Goal: Task Accomplishment & Management: Use online tool/utility

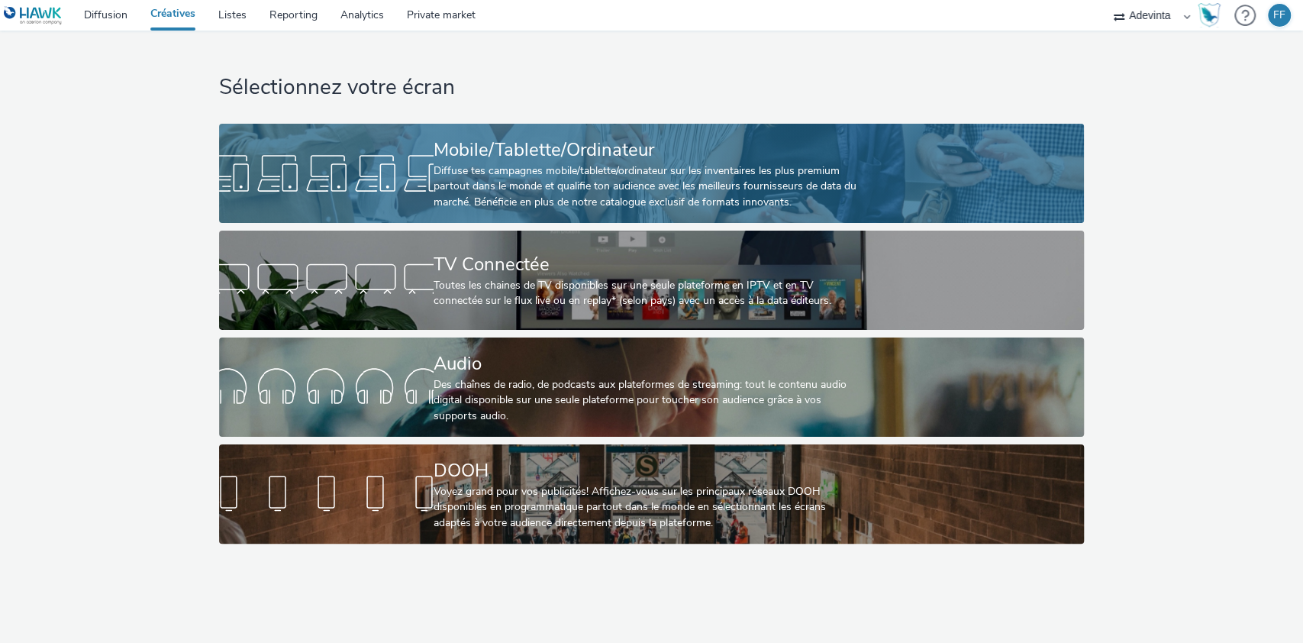
click at [439, 150] on div "Mobile/Tablette/Ordinateur" at bounding box center [649, 150] width 430 height 27
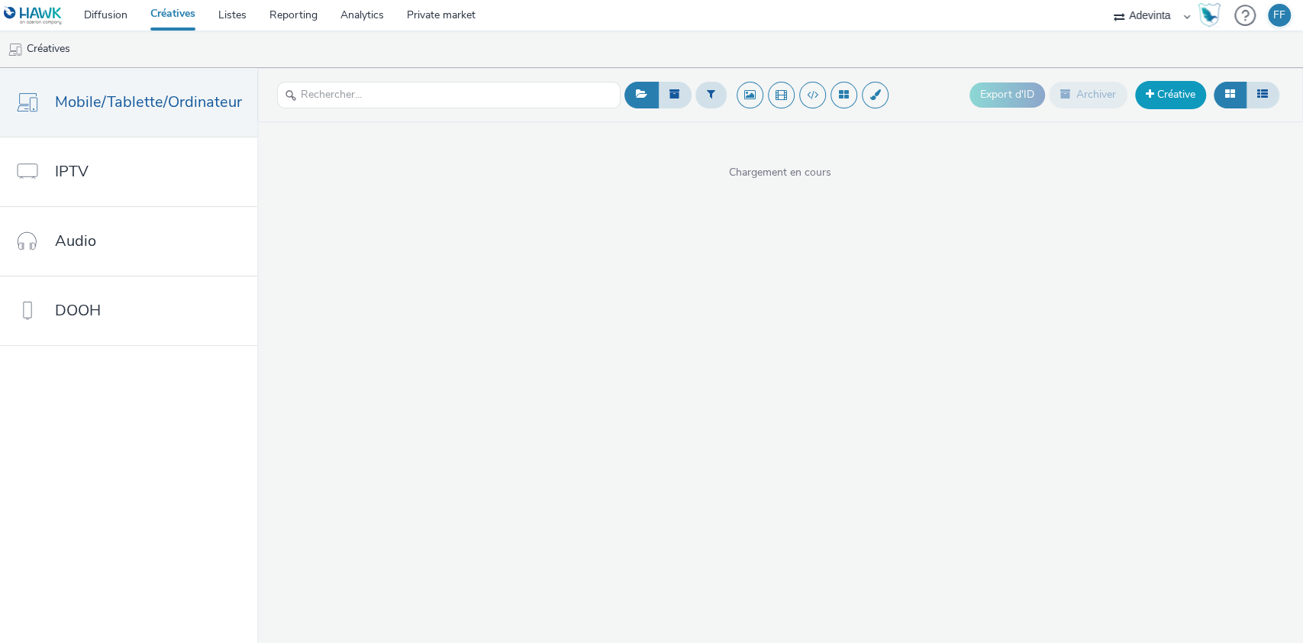
click at [1155, 98] on link "Créative" at bounding box center [1170, 94] width 71 height 27
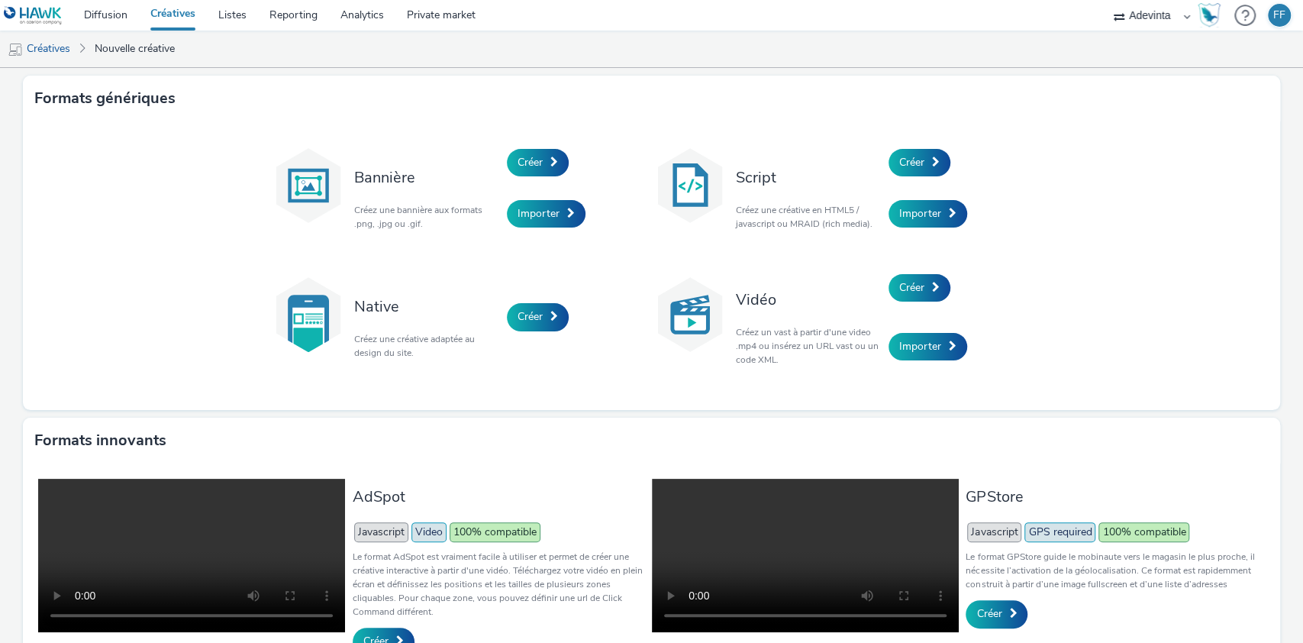
click at [493, 322] on div "Native Créez une créative adaptée au design du site." at bounding box center [427, 317] width 160 height 103
click at [553, 308] on link "Créer" at bounding box center [538, 316] width 62 height 27
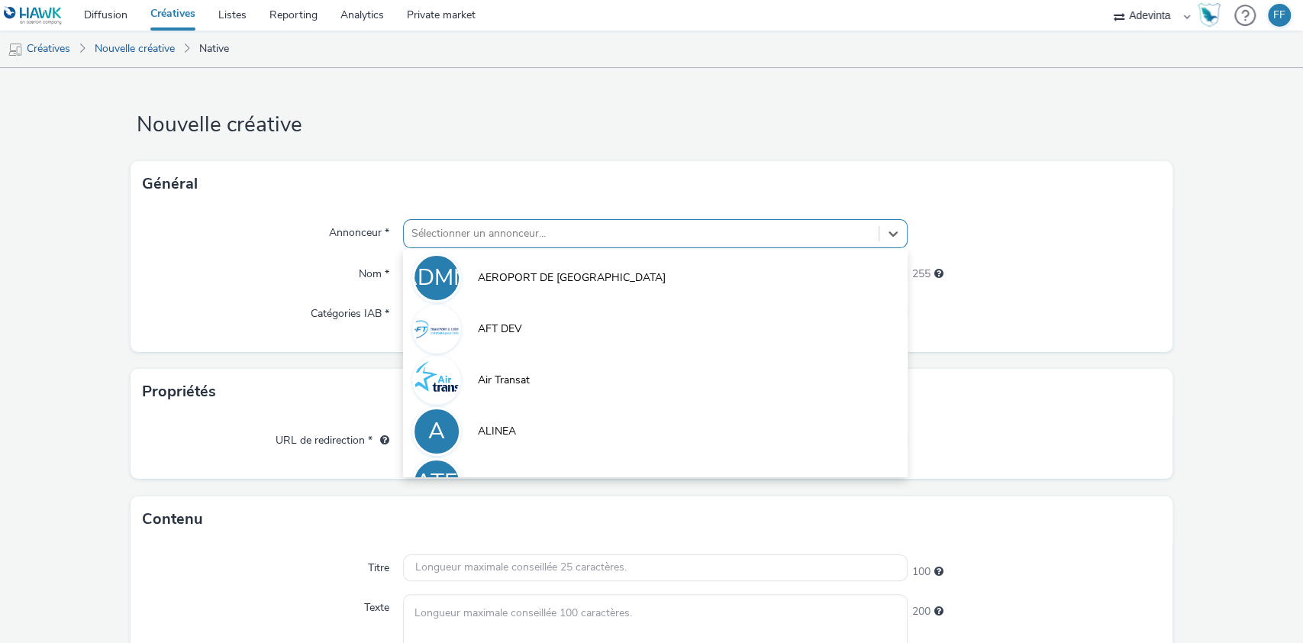
click at [506, 230] on div at bounding box center [642, 233] width 460 height 18
type input "TH"
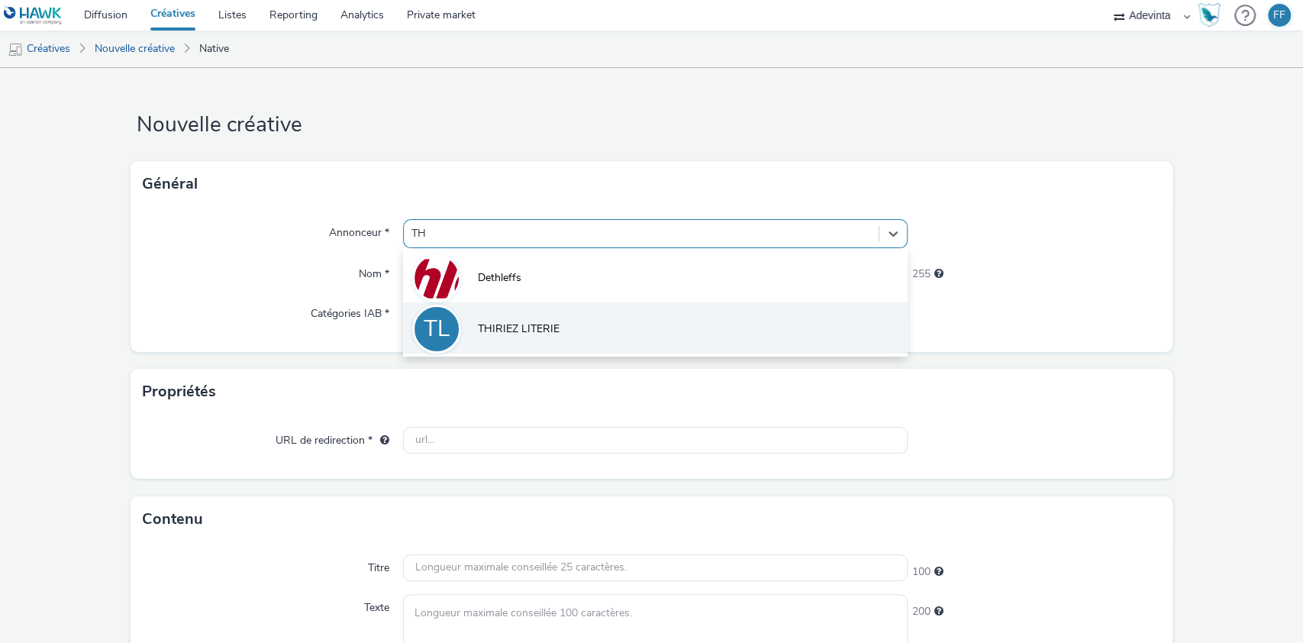
click at [586, 326] on li "TL THIRIEZ LITERIE" at bounding box center [655, 327] width 505 height 51
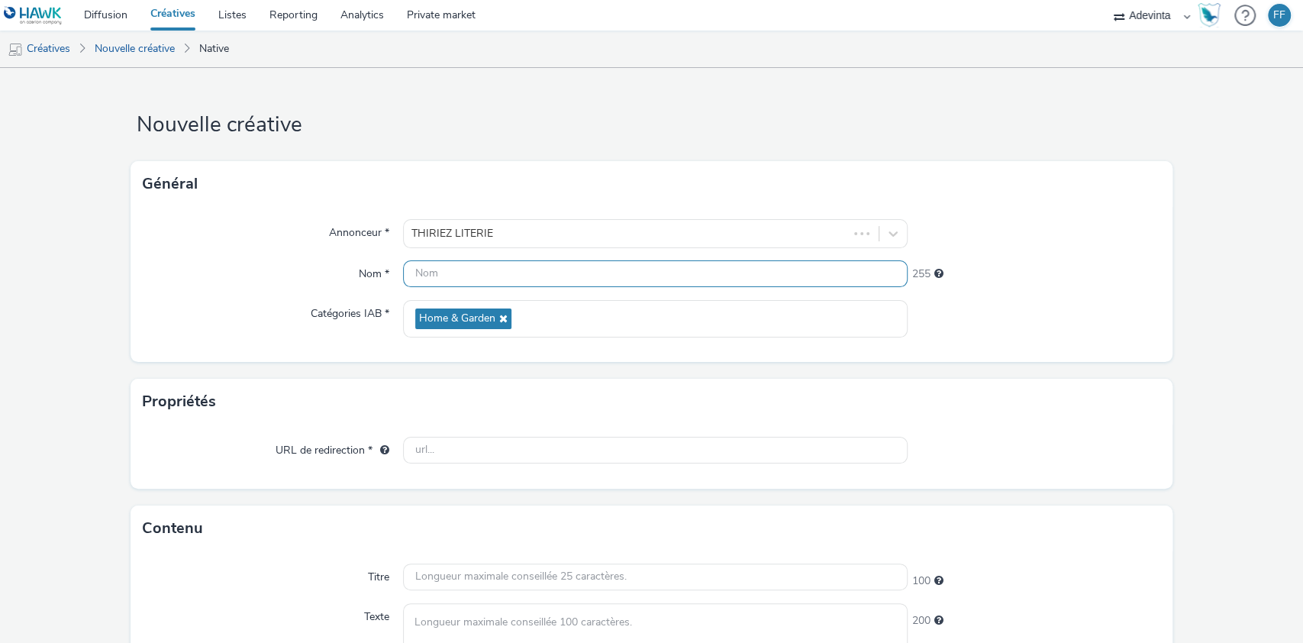
click at [528, 276] on input "text" at bounding box center [655, 273] width 505 height 27
click at [463, 441] on div "URL de redirection *" at bounding box center [652, 456] width 1043 height 64
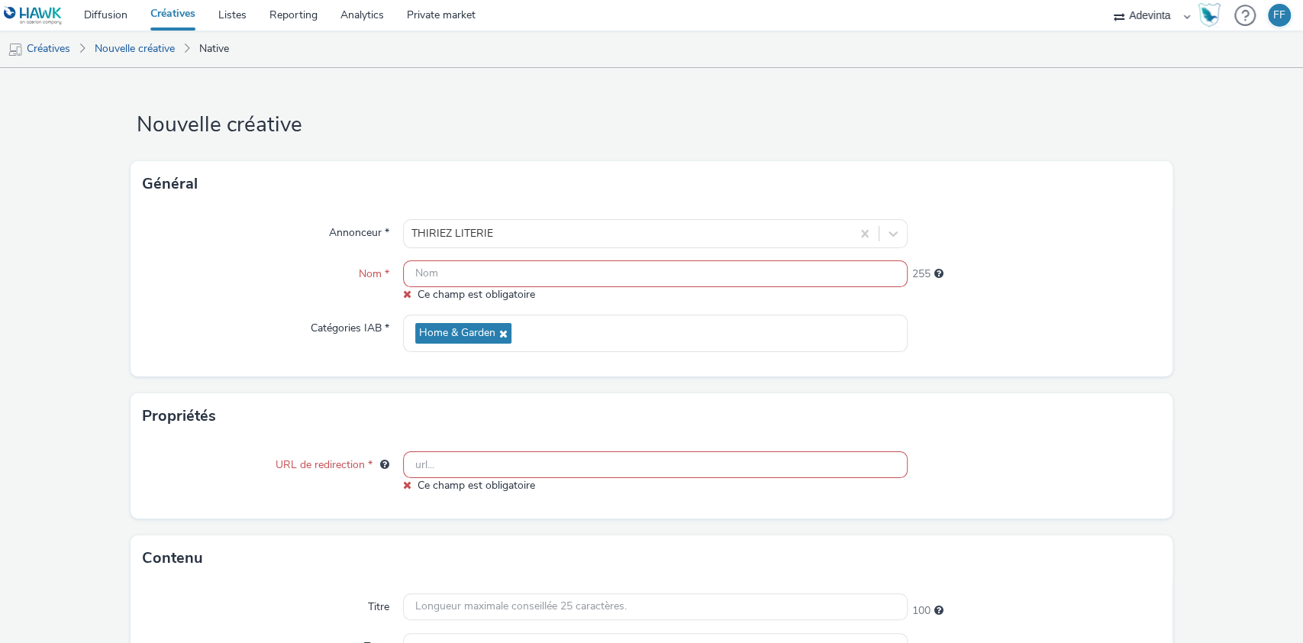
click at [432, 278] on input "text" at bounding box center [655, 273] width 505 height 27
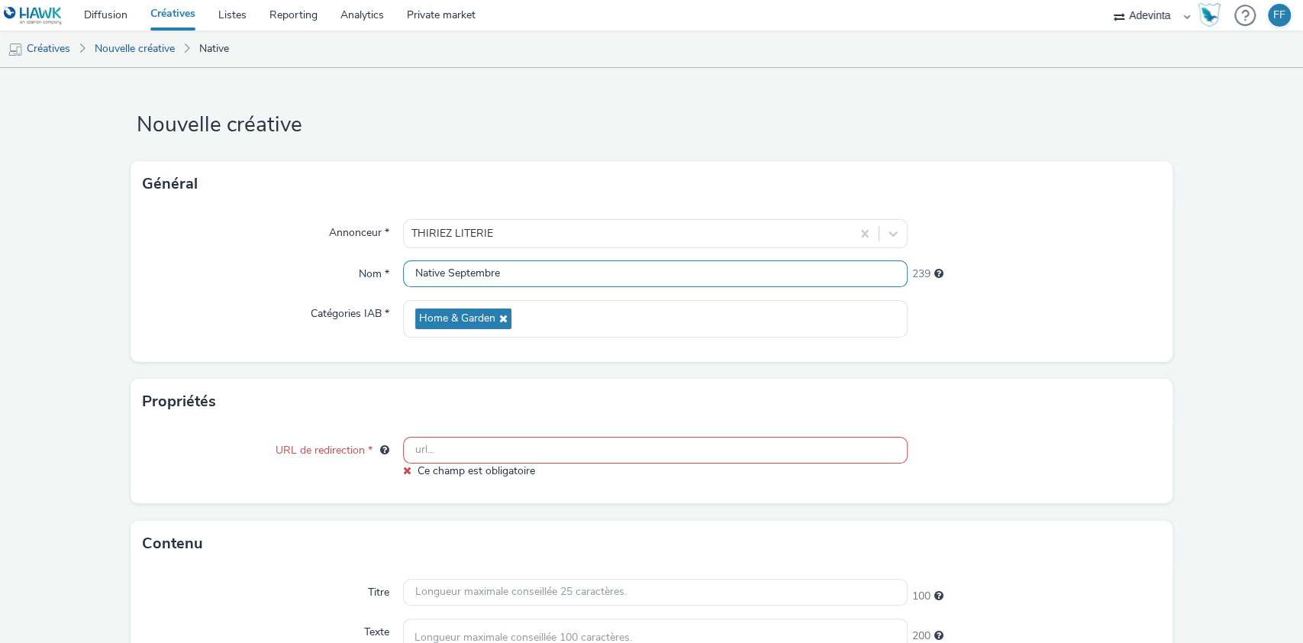
type input "Native Septembre"
click at [485, 450] on input "text" at bounding box center [655, 450] width 505 height 27
paste input "[URL][DOMAIN_NAME]"
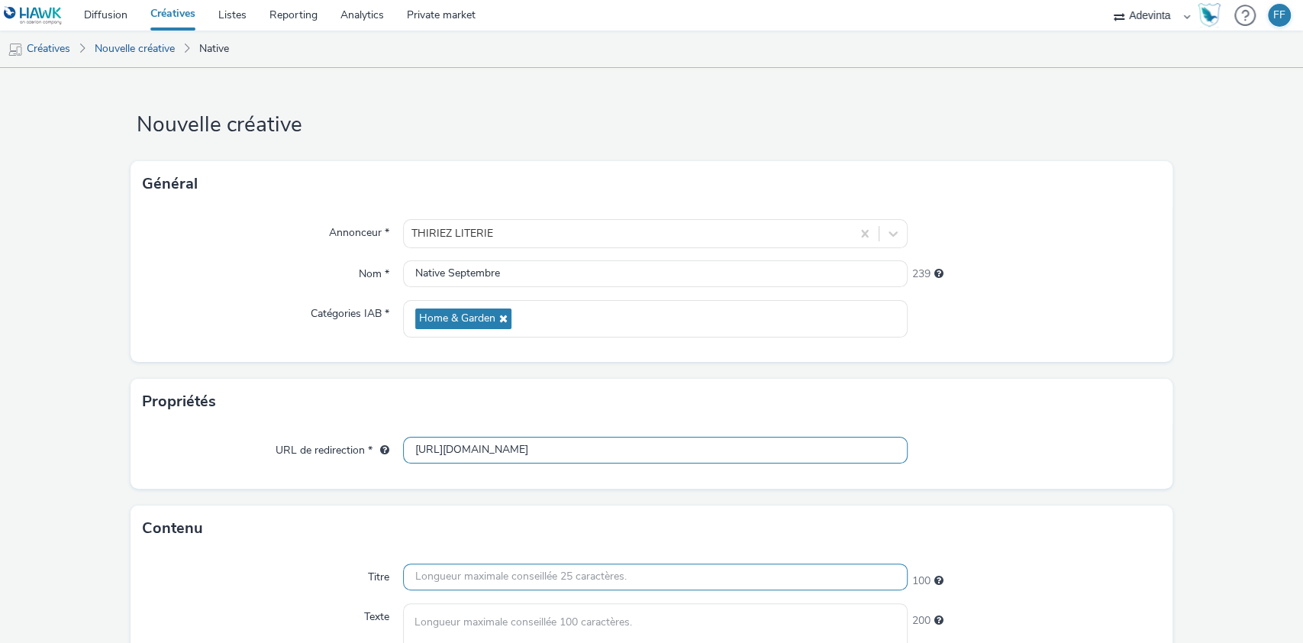
type input "[URL][DOMAIN_NAME]"
click at [523, 584] on input "text" at bounding box center [655, 576] width 505 height 27
paste input "Liquidation avant travaux - Literie à -50%"
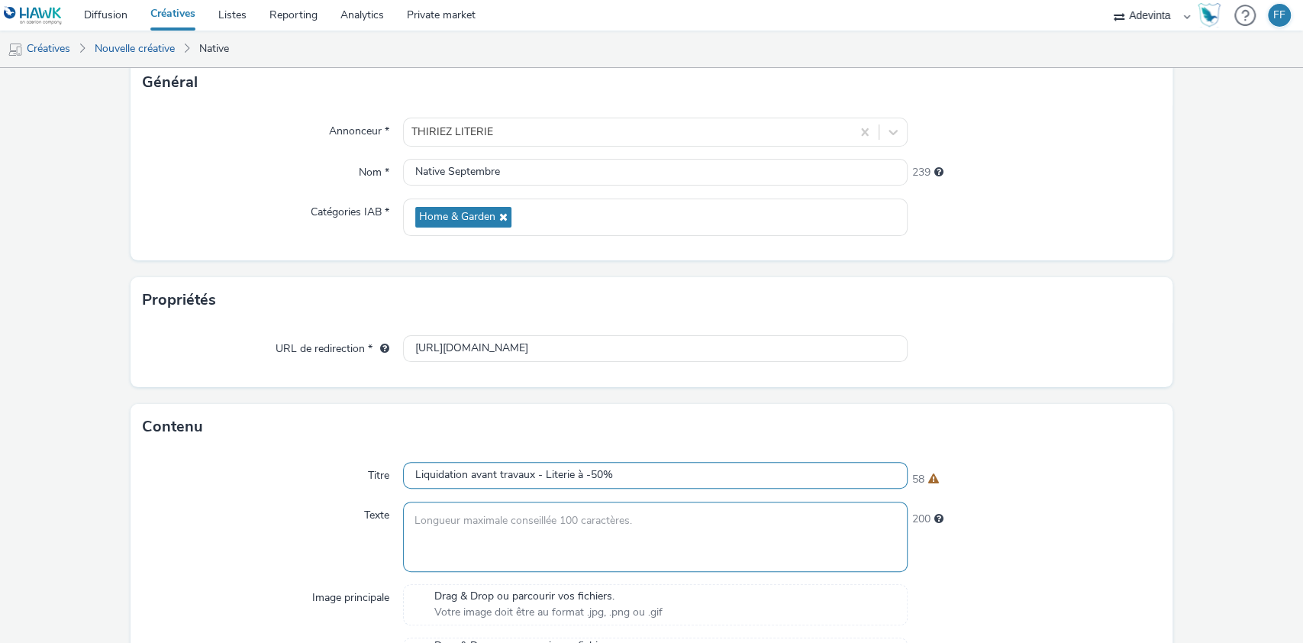
type input "Liquidation avant travaux - Literie à -50%"
click at [482, 529] on textarea at bounding box center [655, 536] width 505 height 69
paste textarea "[PERSON_NAME], sommiers…-50% chez Thiriez Literie Roubaix"
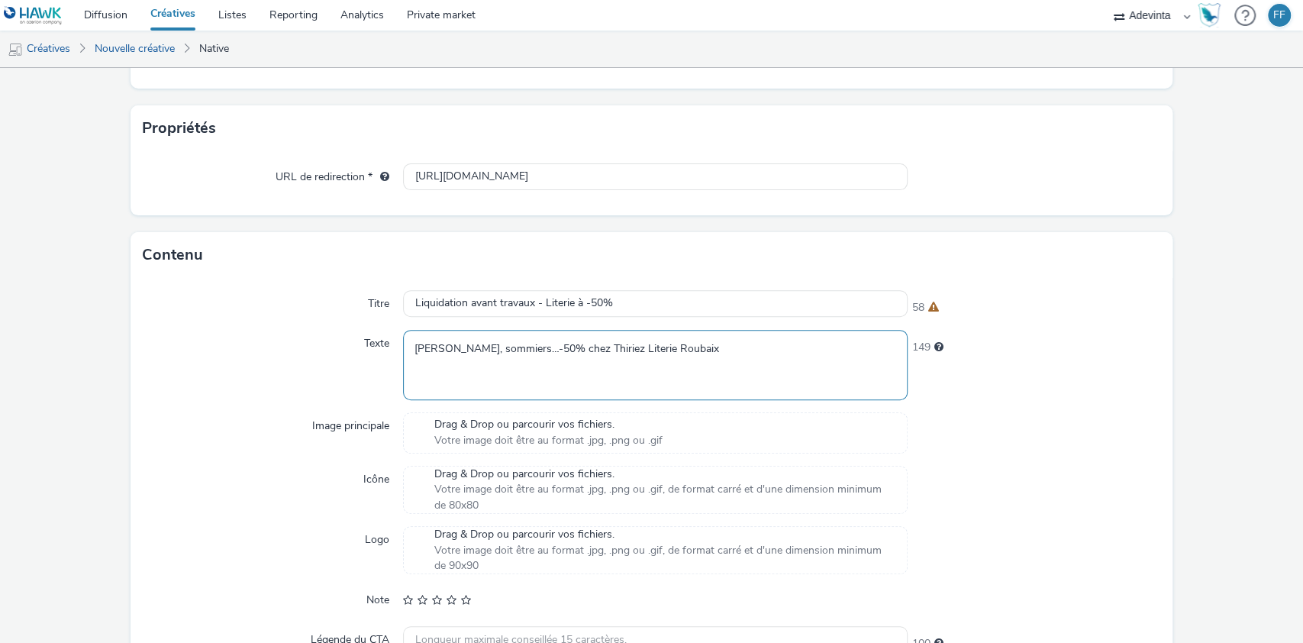
scroll to position [305, 0]
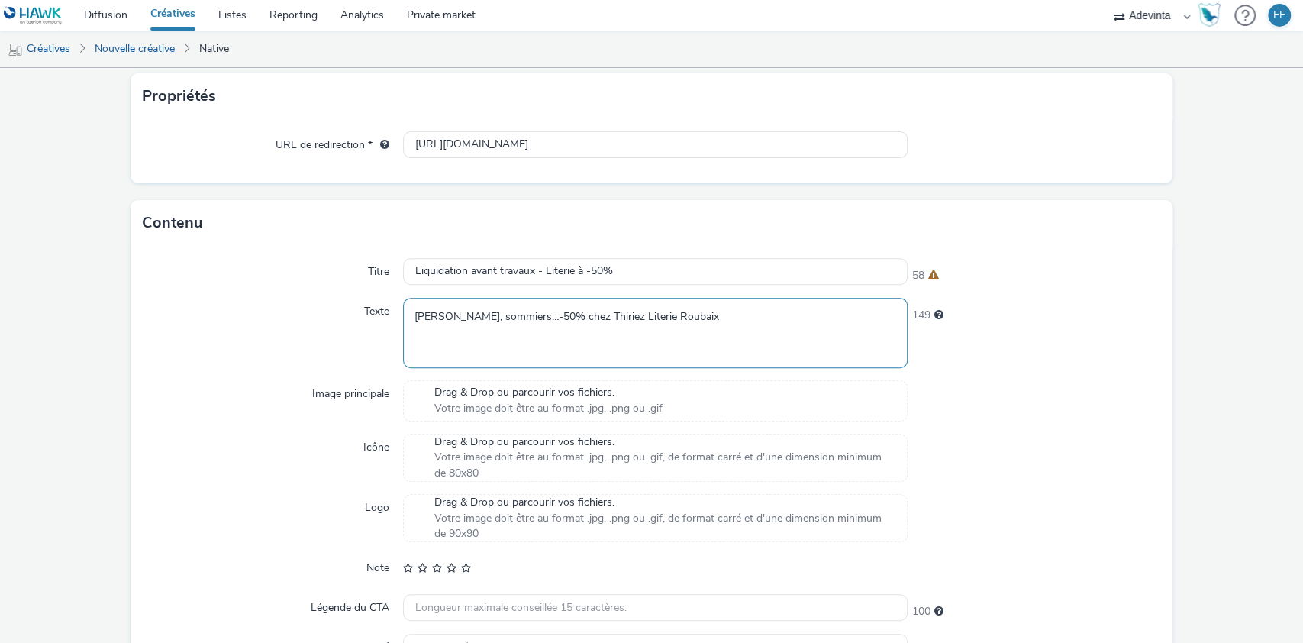
type textarea "[PERSON_NAME], sommiers…-50% chez Thiriez Literie Roubaix"
click at [637, 398] on span "Drag & Drop ou parcourir vos fichiers." at bounding box center [548, 392] width 228 height 15
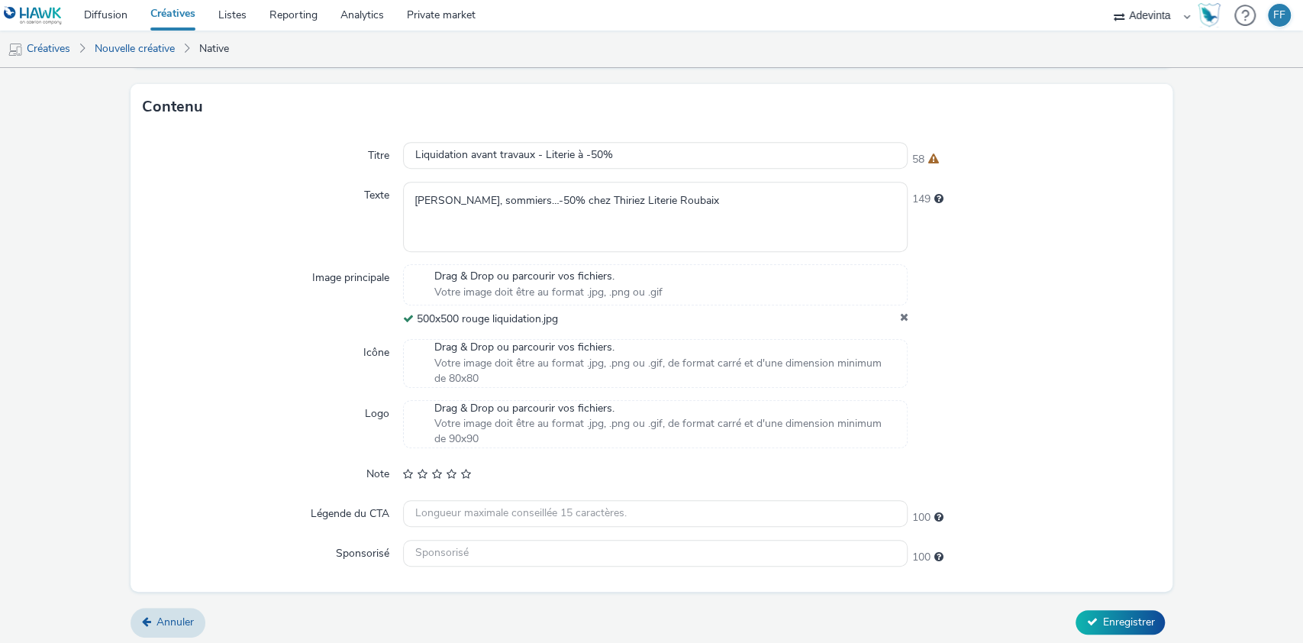
scroll to position [426, 0]
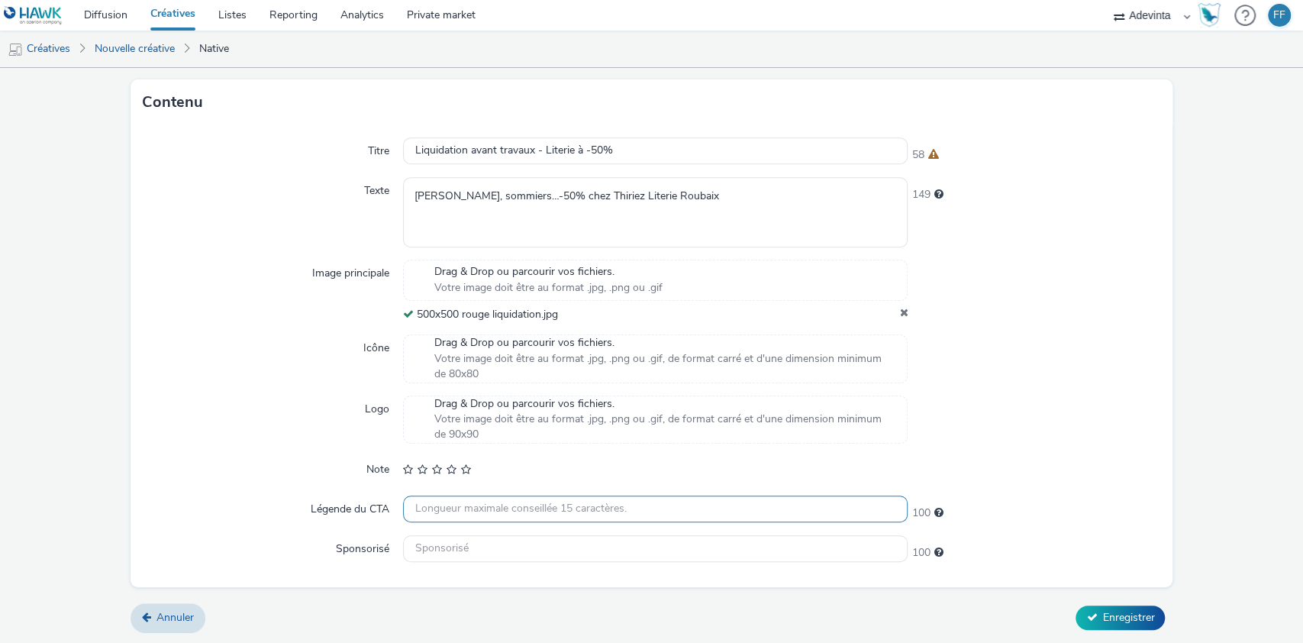
click at [713, 508] on input "text" at bounding box center [655, 508] width 505 height 27
type input "En savoir plus"
click at [1112, 622] on span "Enregistrer" at bounding box center [1128, 617] width 52 height 15
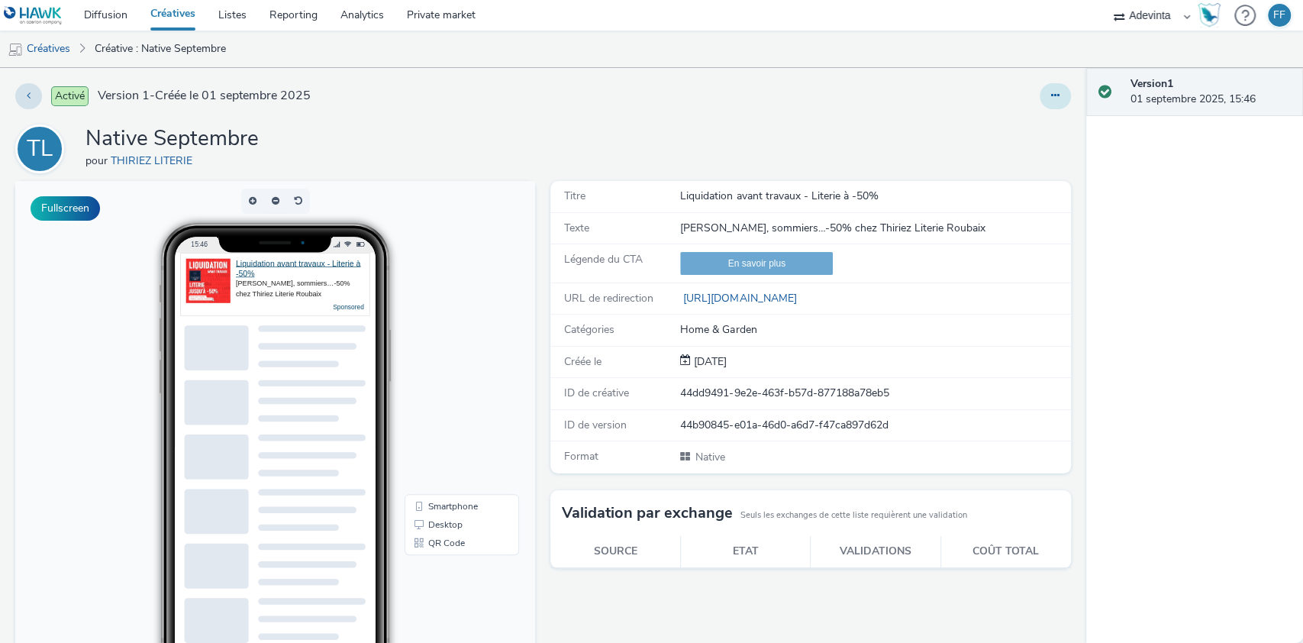
click at [1044, 95] on button at bounding box center [1055, 96] width 31 height 26
click at [1014, 118] on link "Modifier" at bounding box center [1014, 126] width 115 height 31
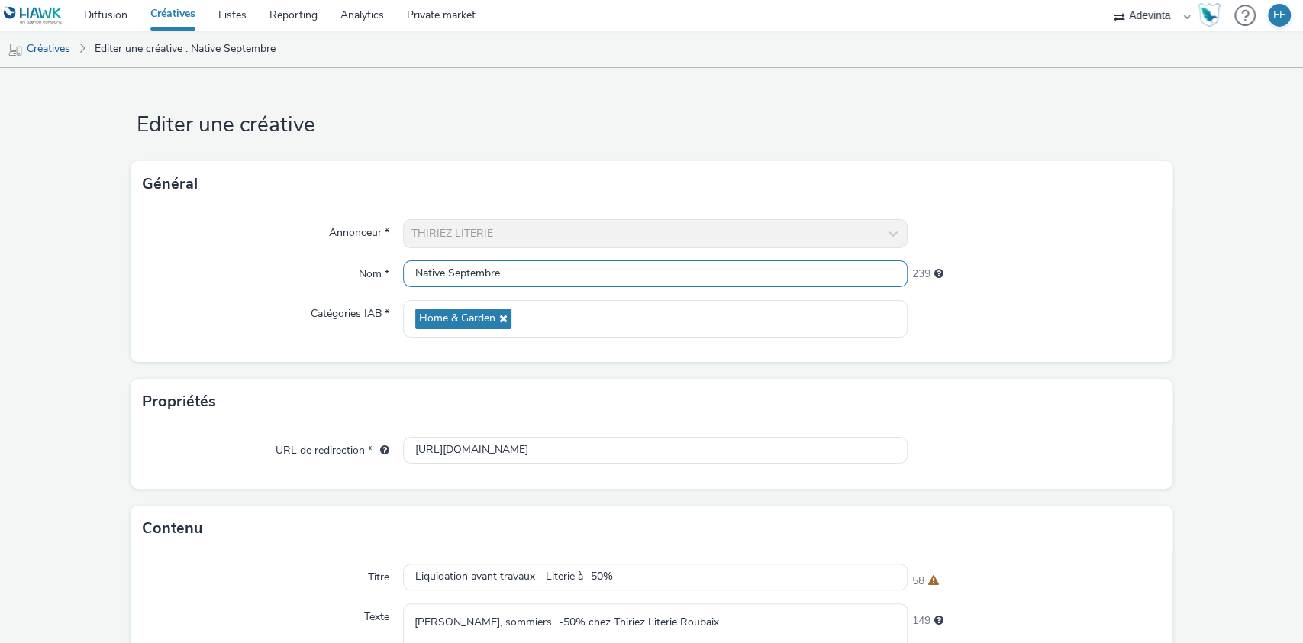
click at [562, 267] on input "Native Septembre" at bounding box center [655, 273] width 505 height 27
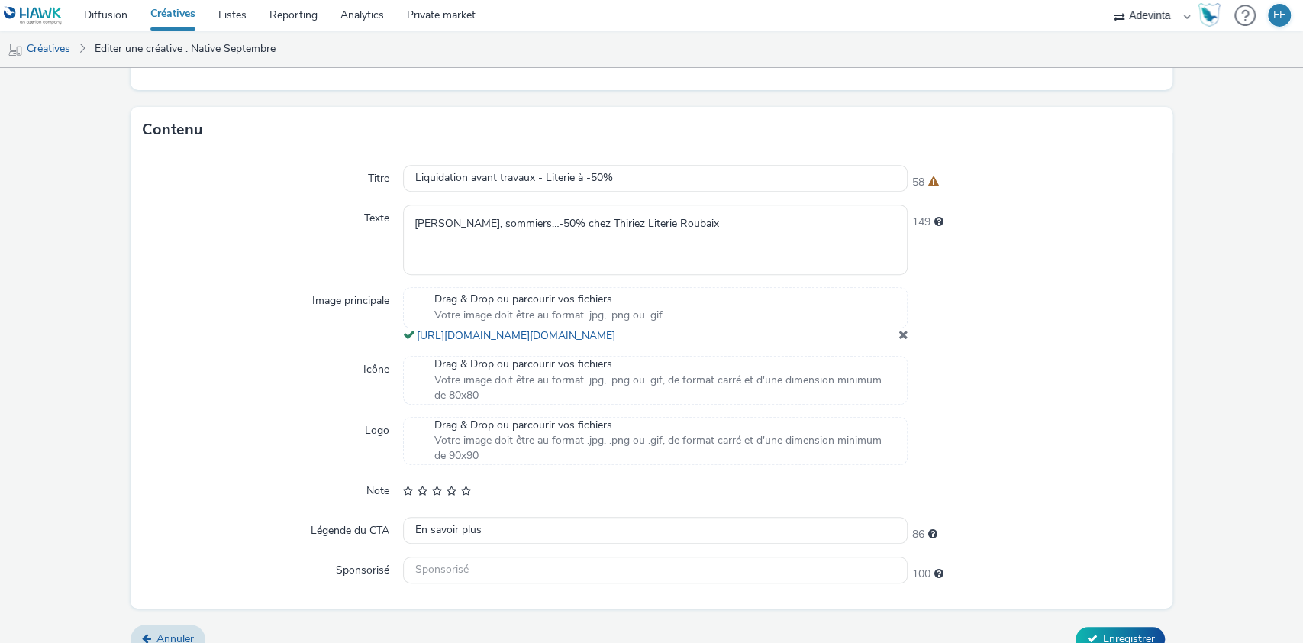
scroll to position [407, 0]
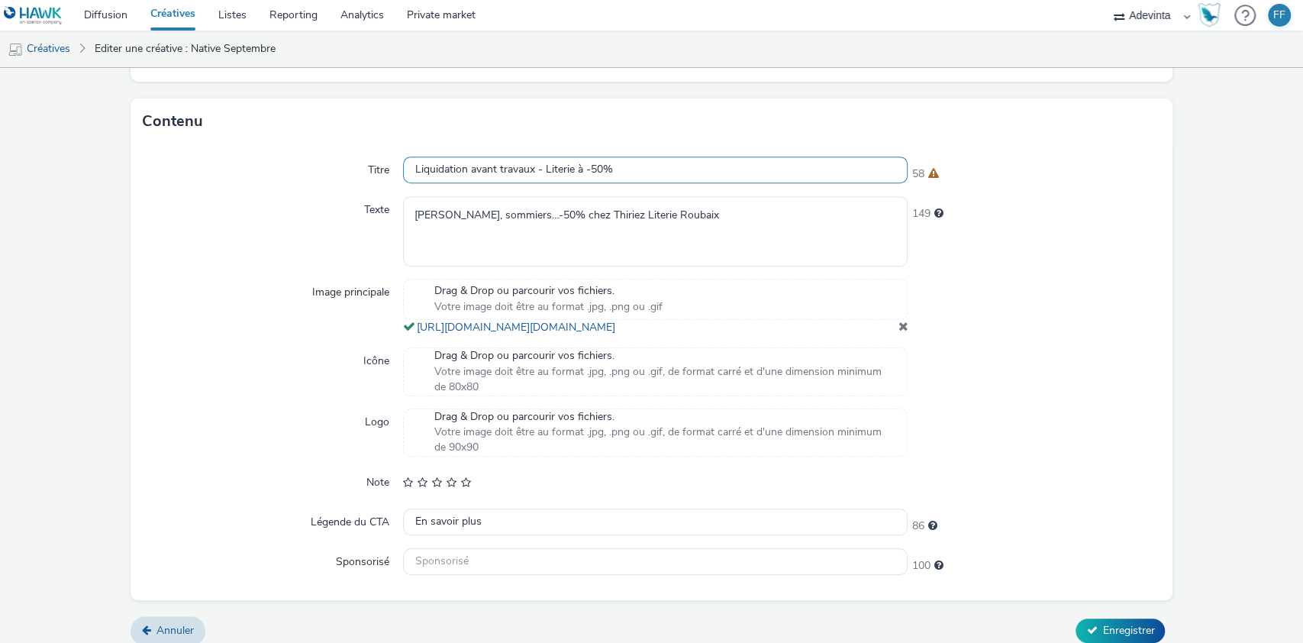
type input "Native Septembre Rouge"
drag, startPoint x: 530, startPoint y: 162, endPoint x: 469, endPoint y: 164, distance: 61.1
click at [469, 164] on input "Liquidation avant travaux - Literie à -50%" at bounding box center [655, 170] width 505 height 27
click at [573, 160] on input "Liquidation - Literie à -50%" at bounding box center [655, 170] width 505 height 27
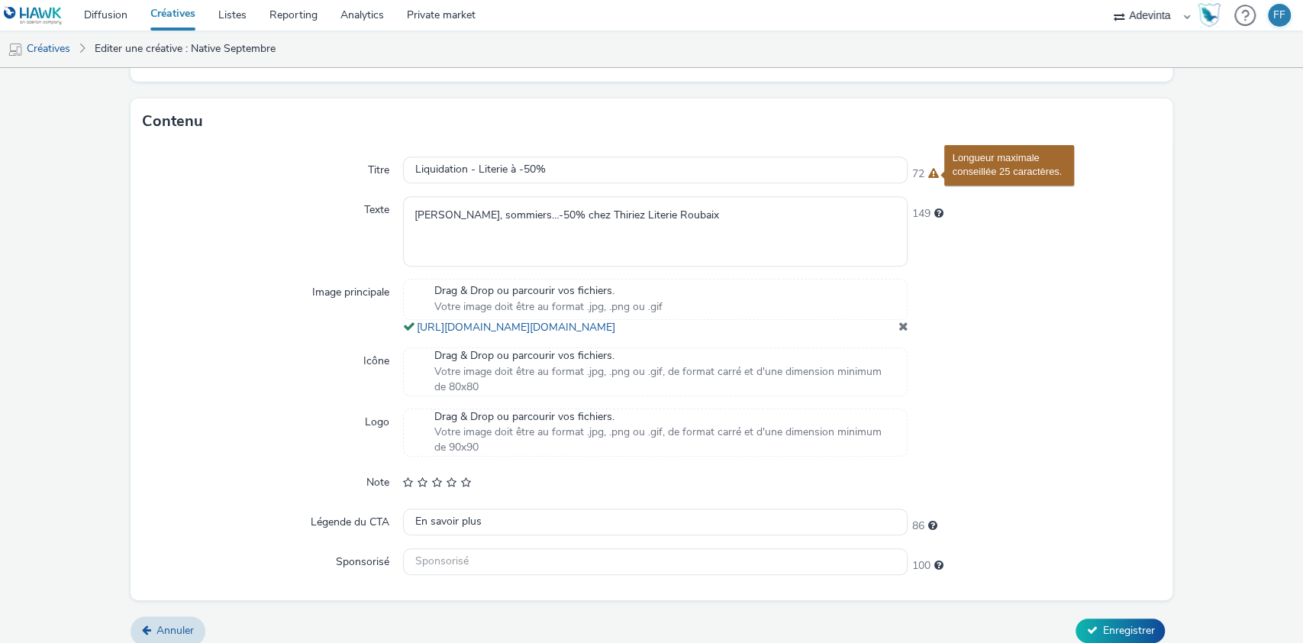
click at [928, 176] on span "Longueur maximale conseillée 25 caractères." at bounding box center [933, 173] width 11 height 11
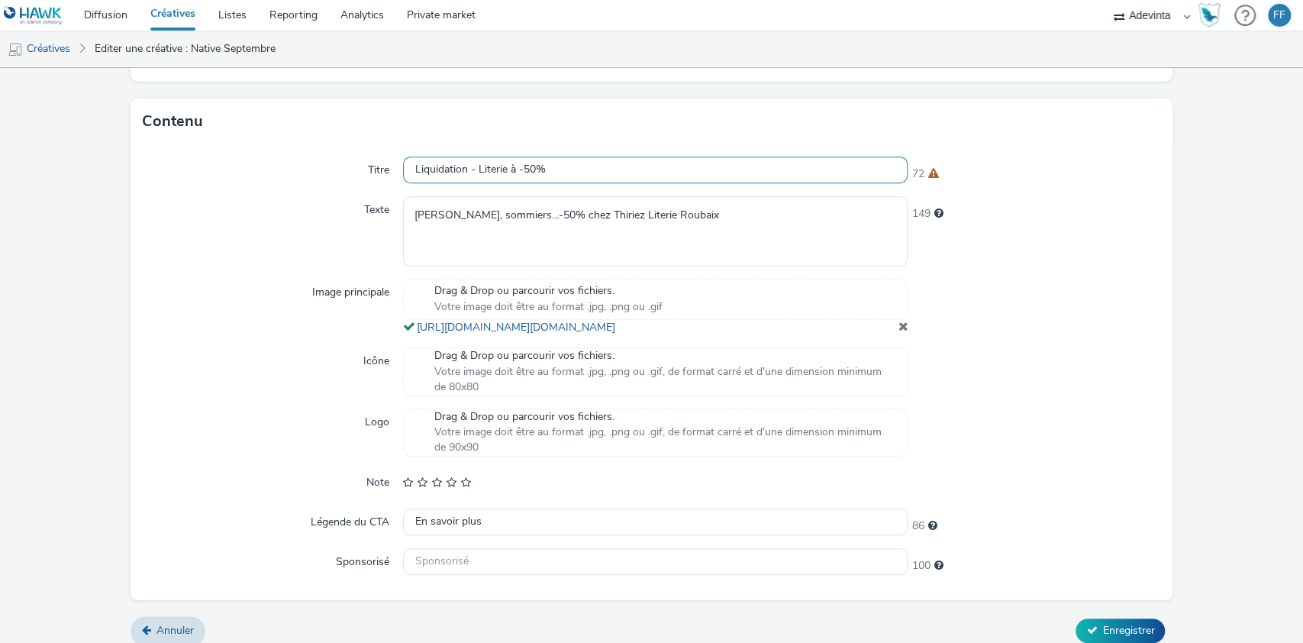
drag, startPoint x: 470, startPoint y: 166, endPoint x: 353, endPoint y: 166, distance: 116.0
click at [353, 166] on div "Titre Liquidation - Literie à -50% 72" at bounding box center [652, 170] width 1018 height 27
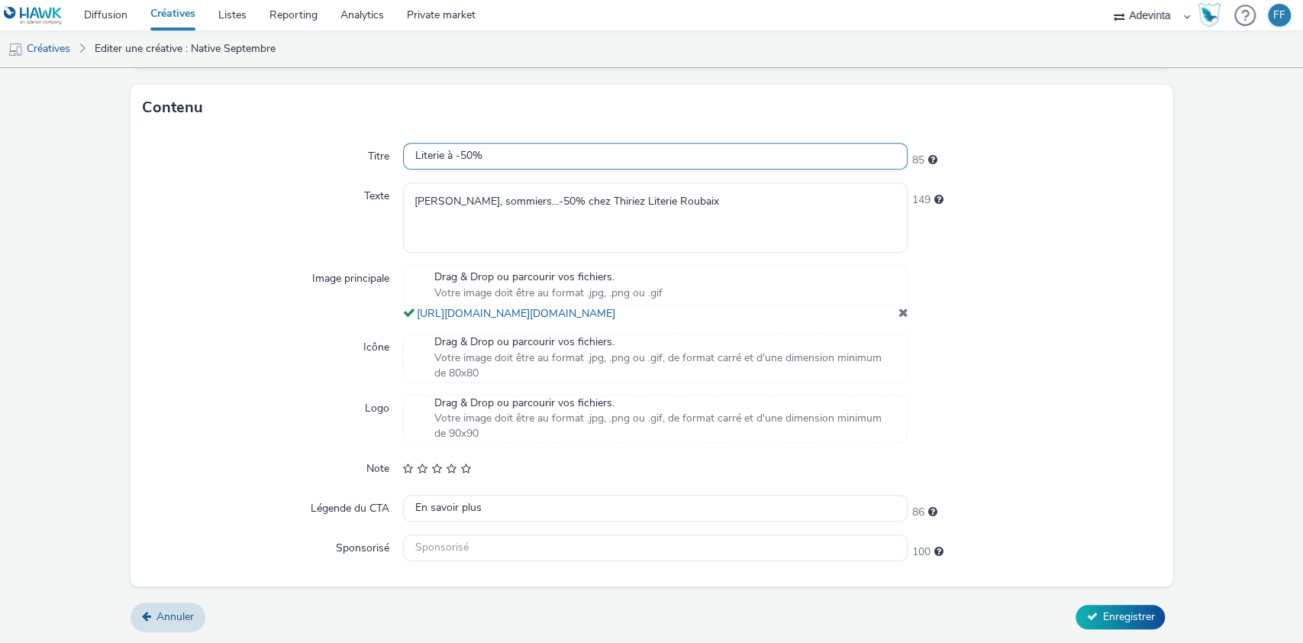
scroll to position [435, 0]
type input "Literie à -50%"
click at [1102, 614] on span "Enregistrer" at bounding box center [1128, 616] width 52 height 15
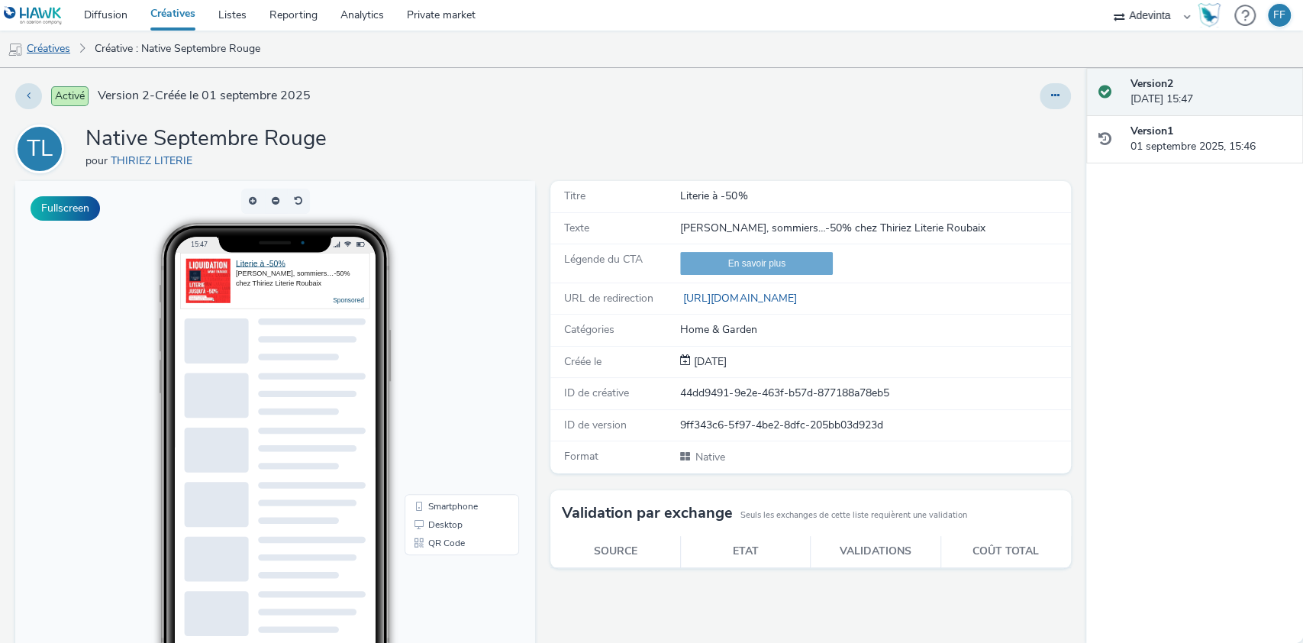
click at [40, 53] on link "Créatives" at bounding box center [39, 49] width 78 height 37
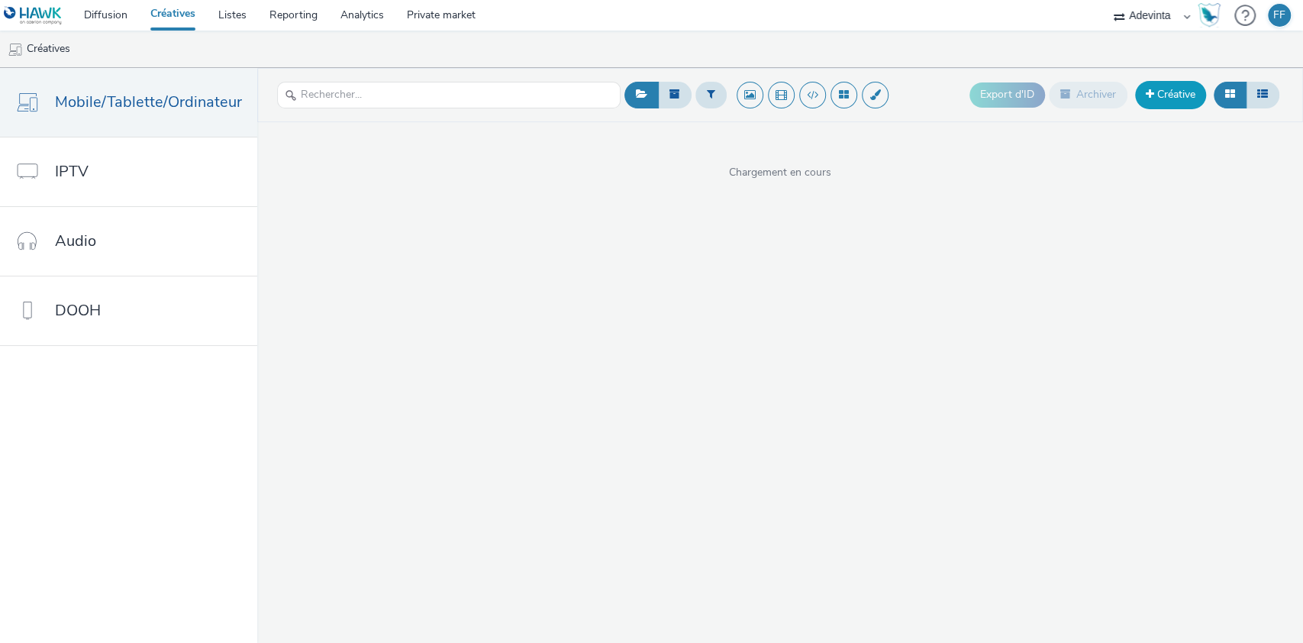
click at [1164, 83] on link "Créative" at bounding box center [1170, 94] width 71 height 27
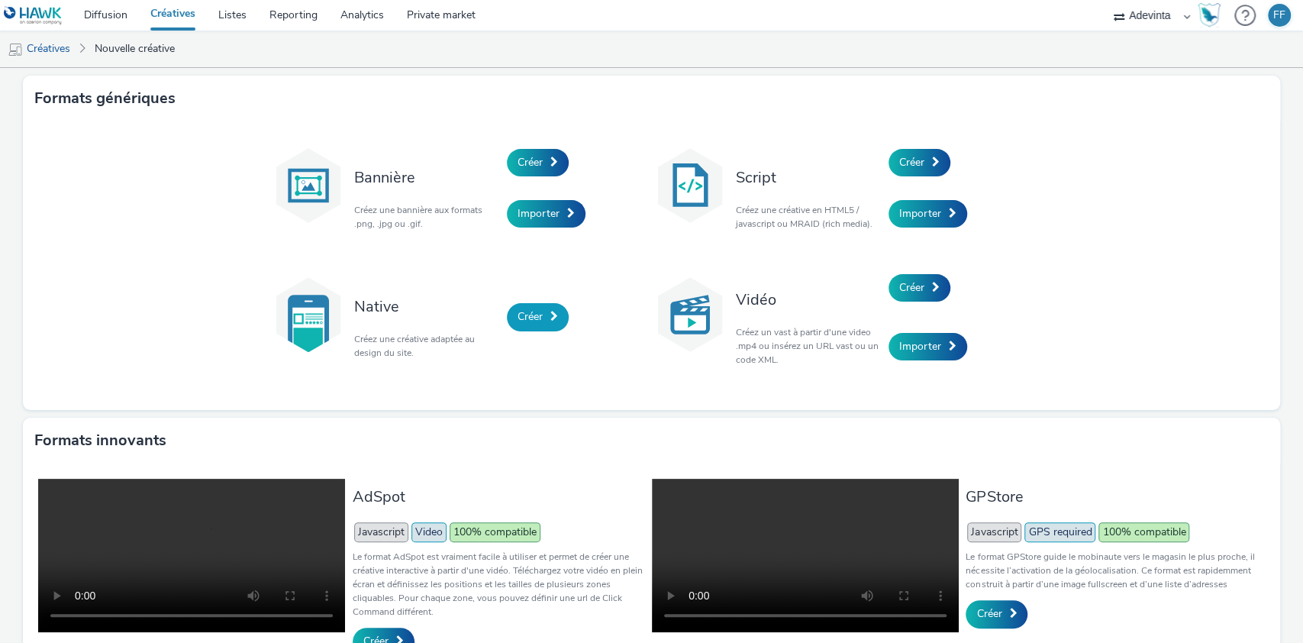
click at [518, 314] on span "Créer" at bounding box center [530, 316] width 25 height 15
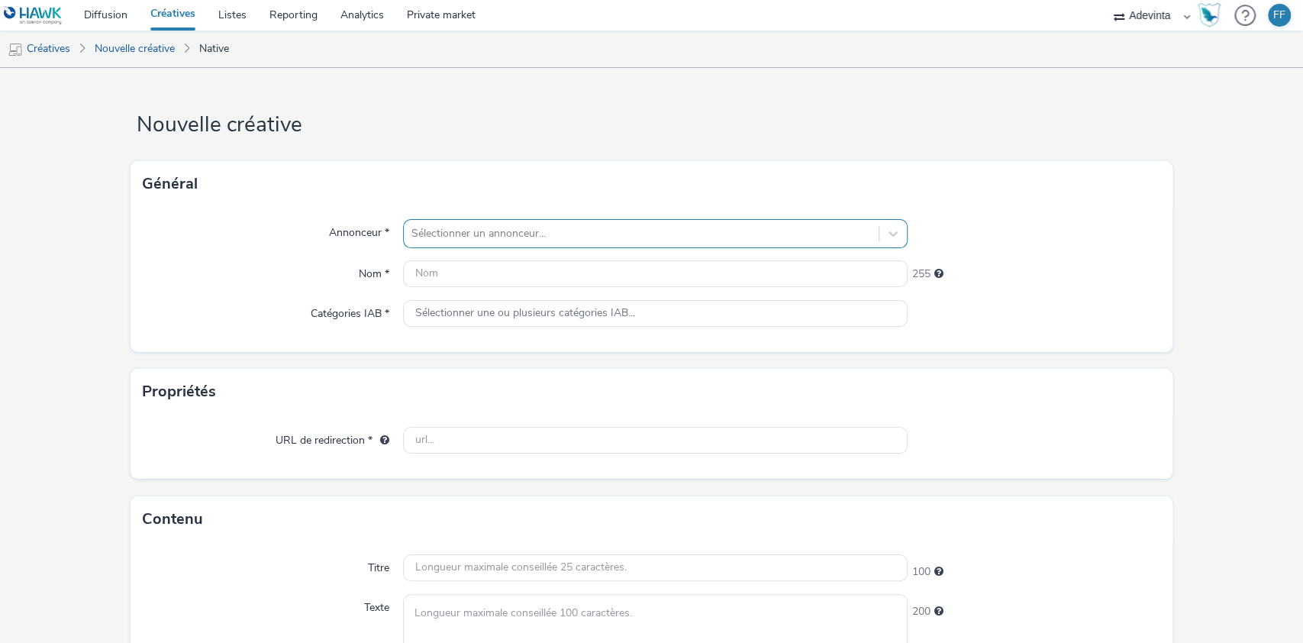
click at [506, 231] on div at bounding box center [642, 233] width 460 height 18
type input "thi"
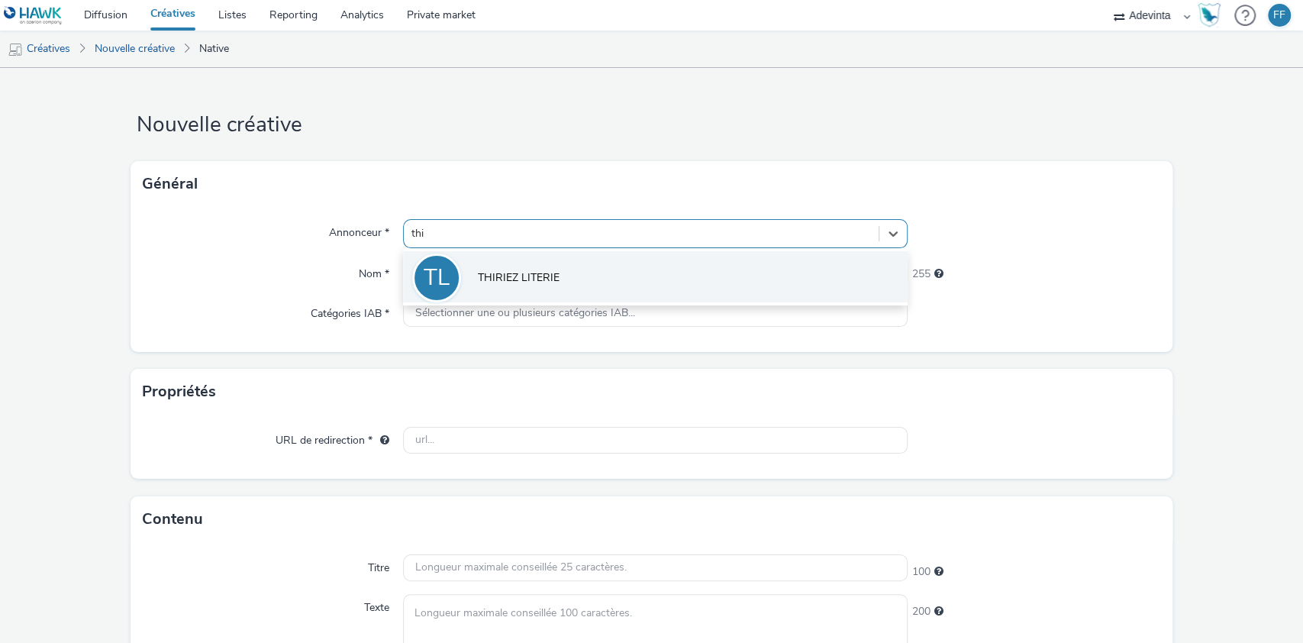
click at [558, 275] on li "TL THIRIEZ LITERIE" at bounding box center [655, 276] width 505 height 51
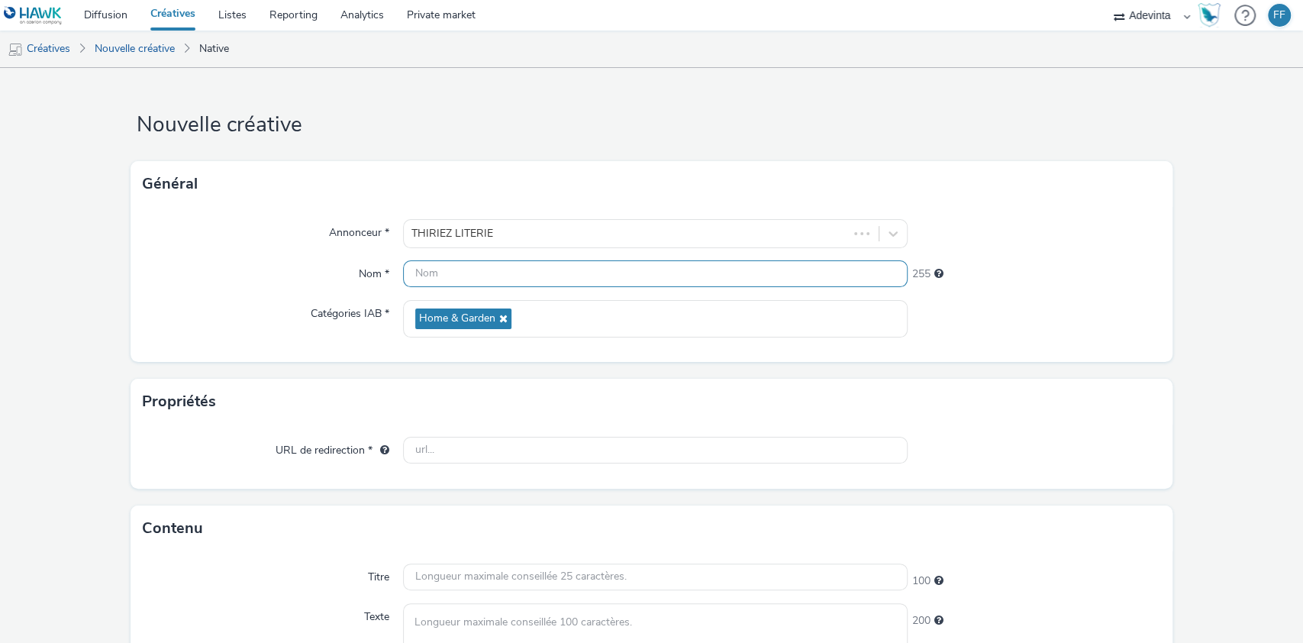
click at [537, 279] on input "text" at bounding box center [655, 273] width 505 height 27
type input "Native Septembre Rouge Liquidation"
drag, startPoint x: 459, startPoint y: 453, endPoint x: 447, endPoint y: 431, distance: 25.6
click at [459, 453] on input "text" at bounding box center [655, 450] width 505 height 27
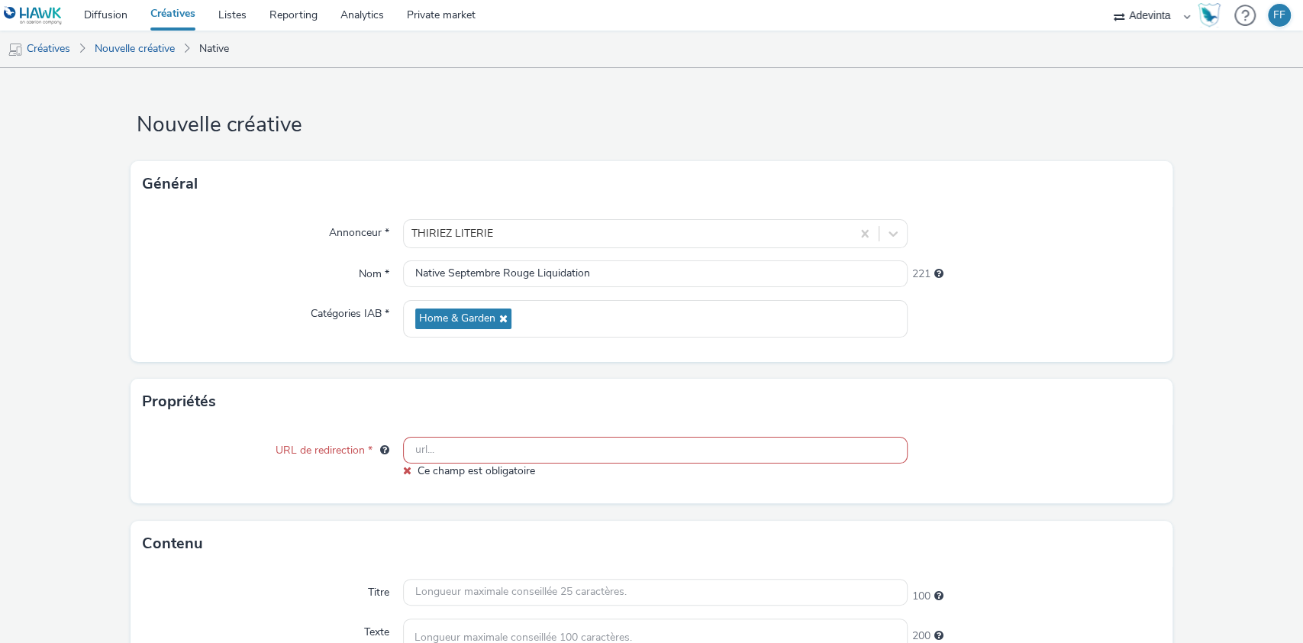
paste input "[URL][DOMAIN_NAME]"
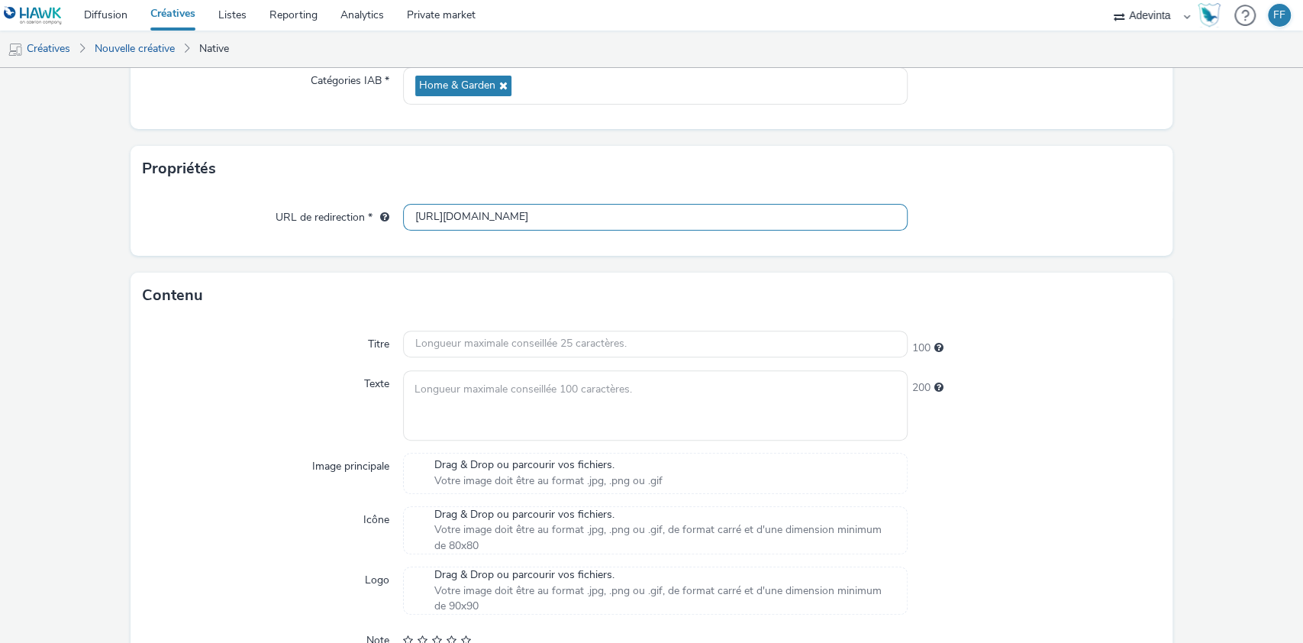
scroll to position [302, 0]
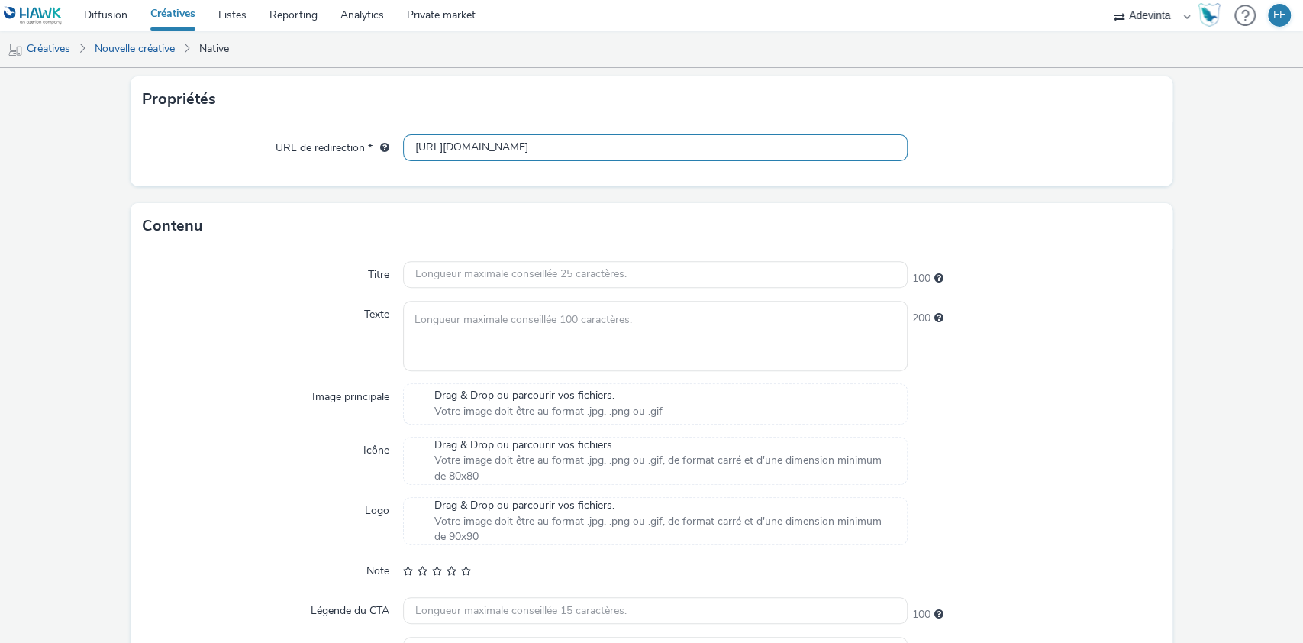
type input "[URL][DOMAIN_NAME]"
click at [660, 396] on div "Drag & Drop ou parcourir vos fichiers. Votre image doit être au format .jpg, .p…" at bounding box center [549, 403] width 244 height 31
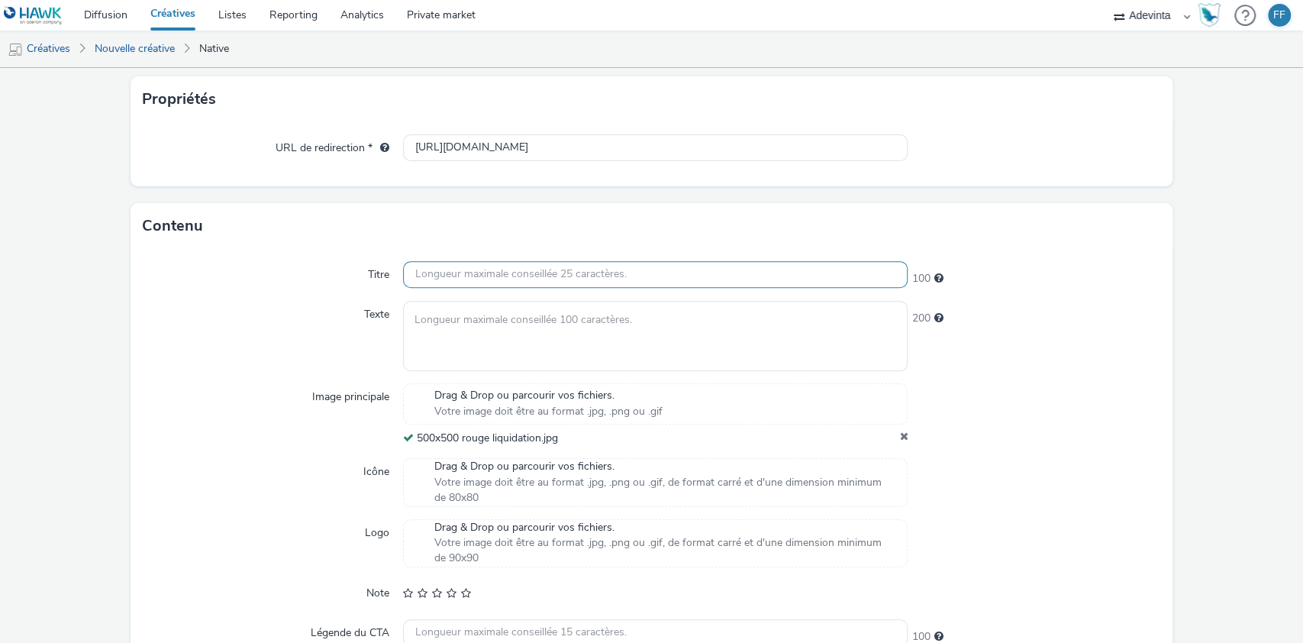
click at [596, 276] on input "text" at bounding box center [655, 274] width 505 height 27
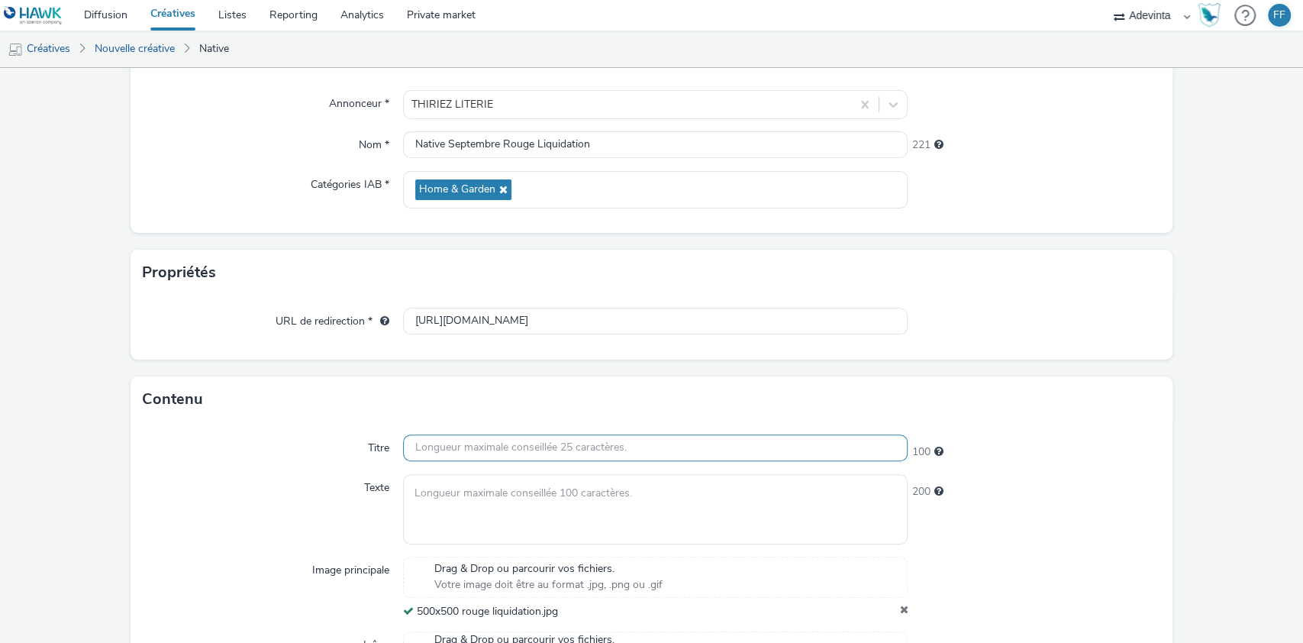
scroll to position [121, 0]
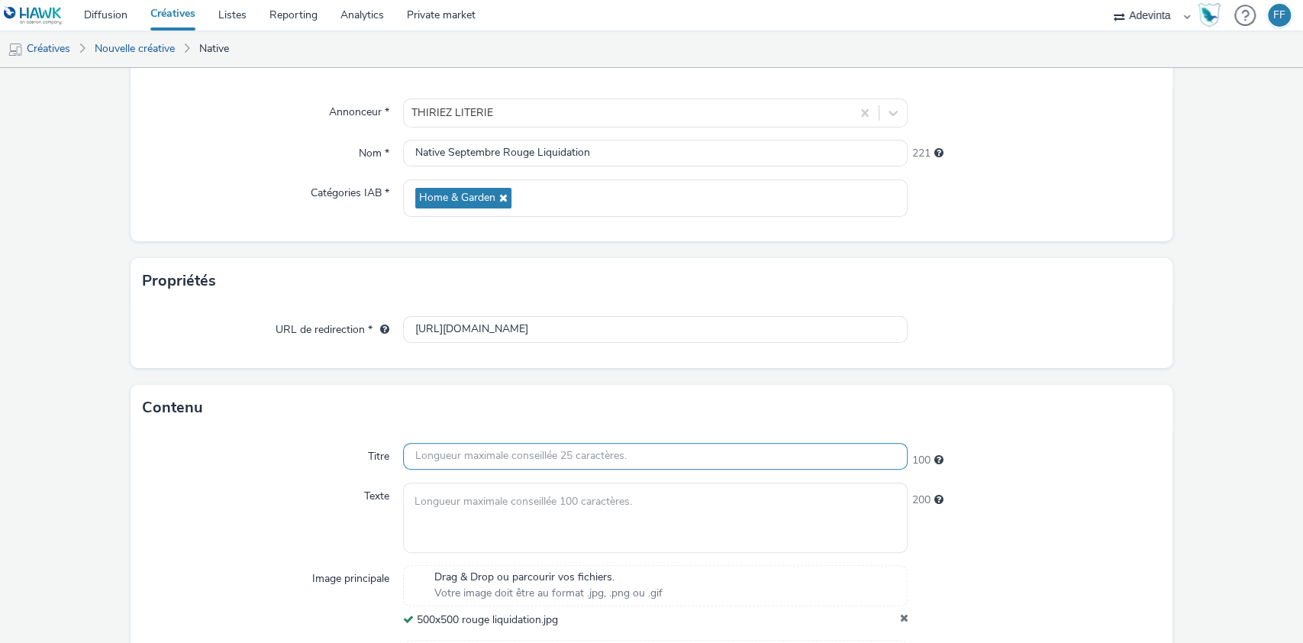
paste input "Literie à -50%"
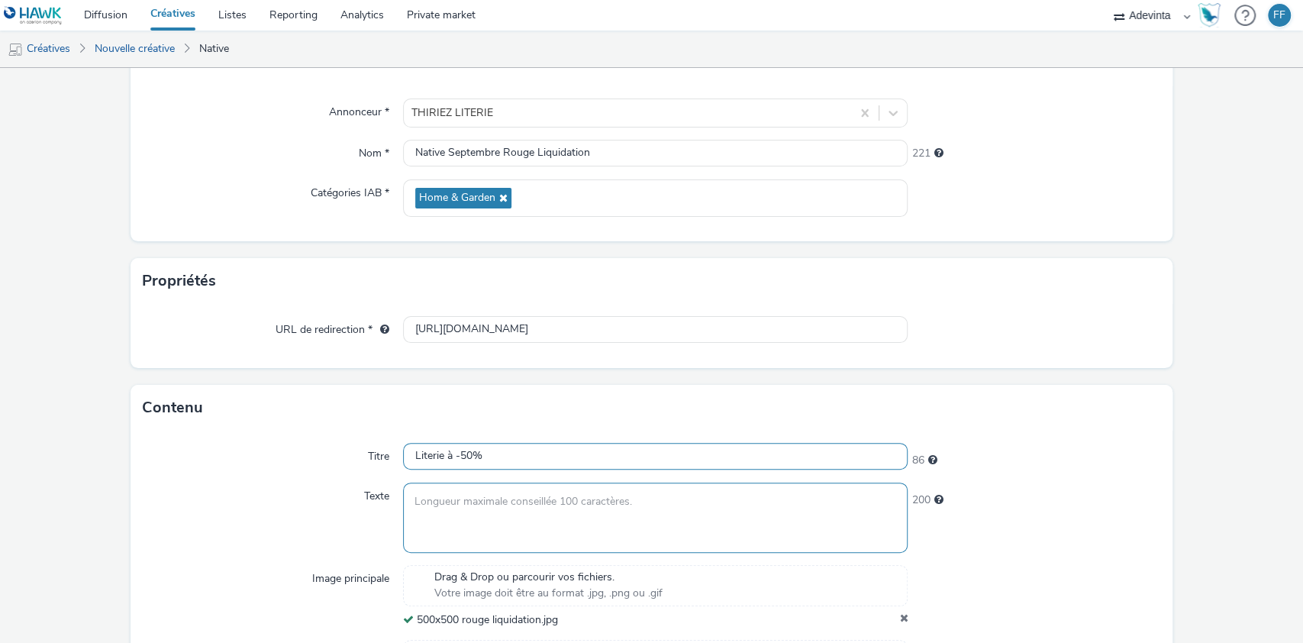
type input "Literie à -50%"
click at [463, 537] on textarea at bounding box center [655, 517] width 505 height 69
paste textarea "[PERSON_NAME], sommiers…-50% chez Thiriez Literie Roubaix"
type textarea "[PERSON_NAME], sommiers…-50% chez Thiriez Literie Roubaix"
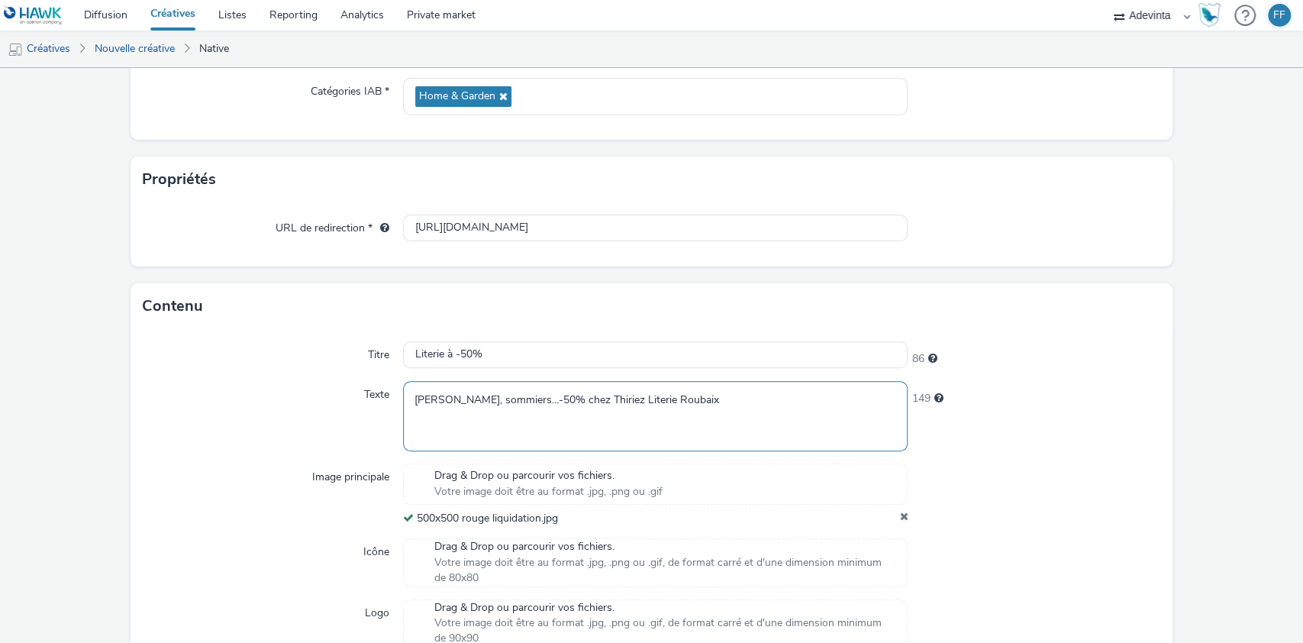
scroll to position [426, 0]
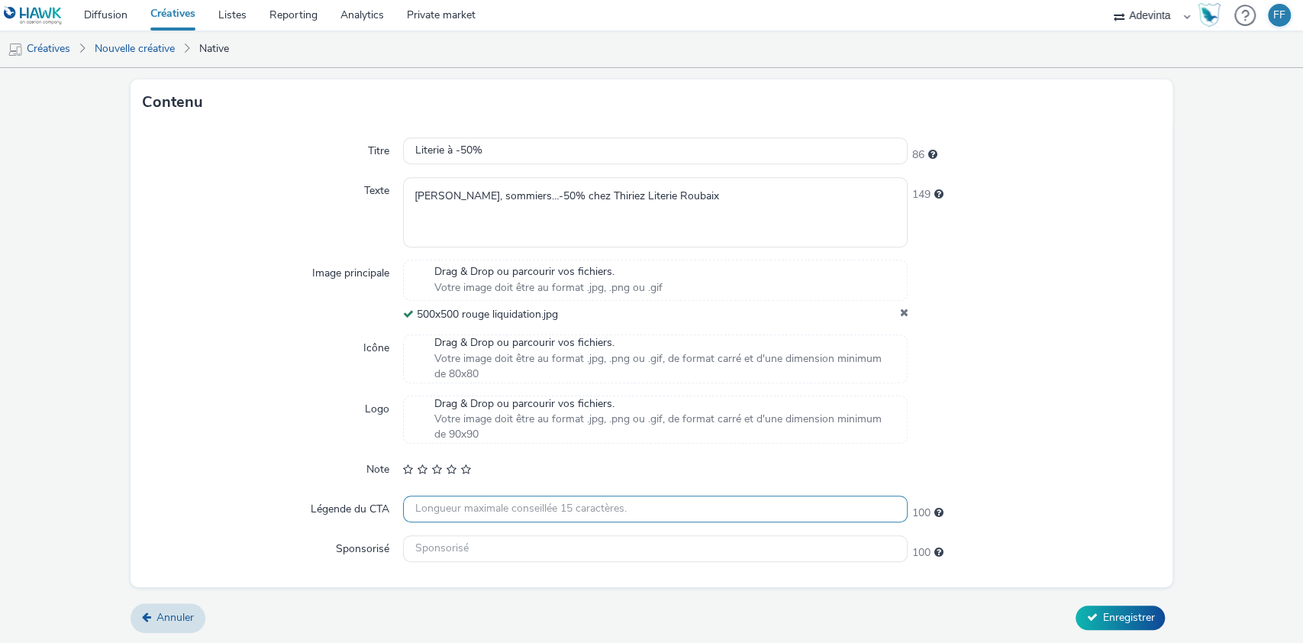
click at [564, 508] on input "text" at bounding box center [655, 508] width 505 height 27
type input "J’en profite !"
click at [1102, 610] on span "Enregistrer" at bounding box center [1128, 617] width 52 height 15
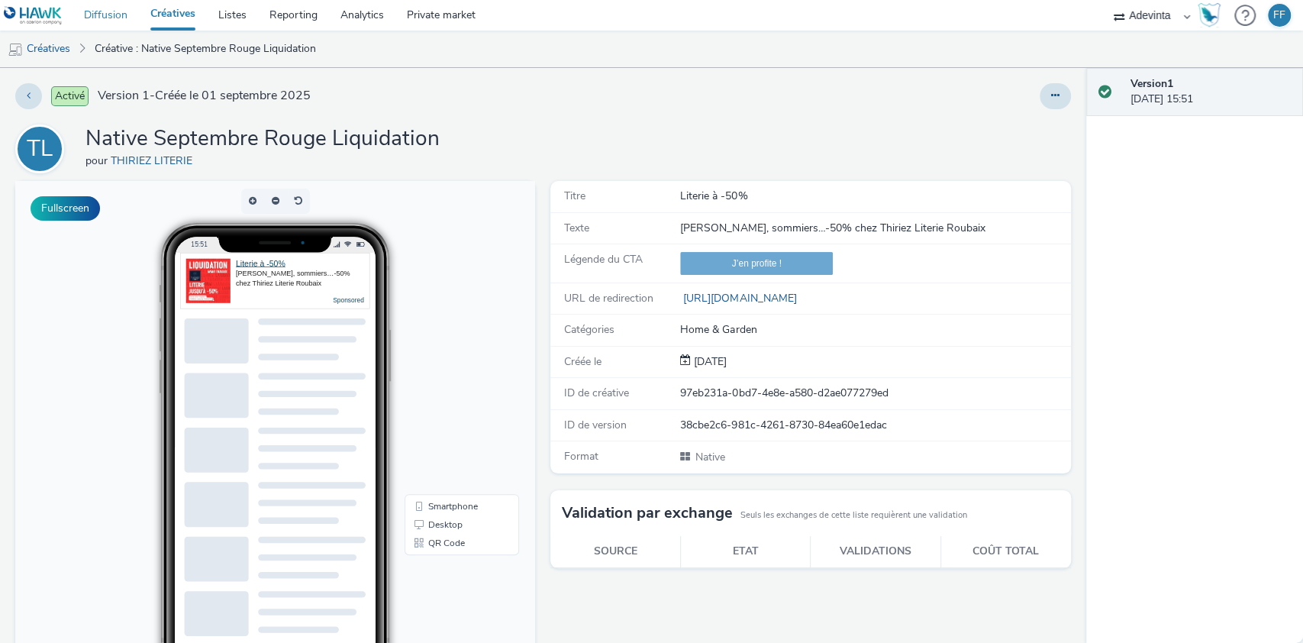
click at [103, 8] on link "Diffusion" at bounding box center [106, 15] width 66 height 31
